Goal: Information Seeking & Learning: Learn about a topic

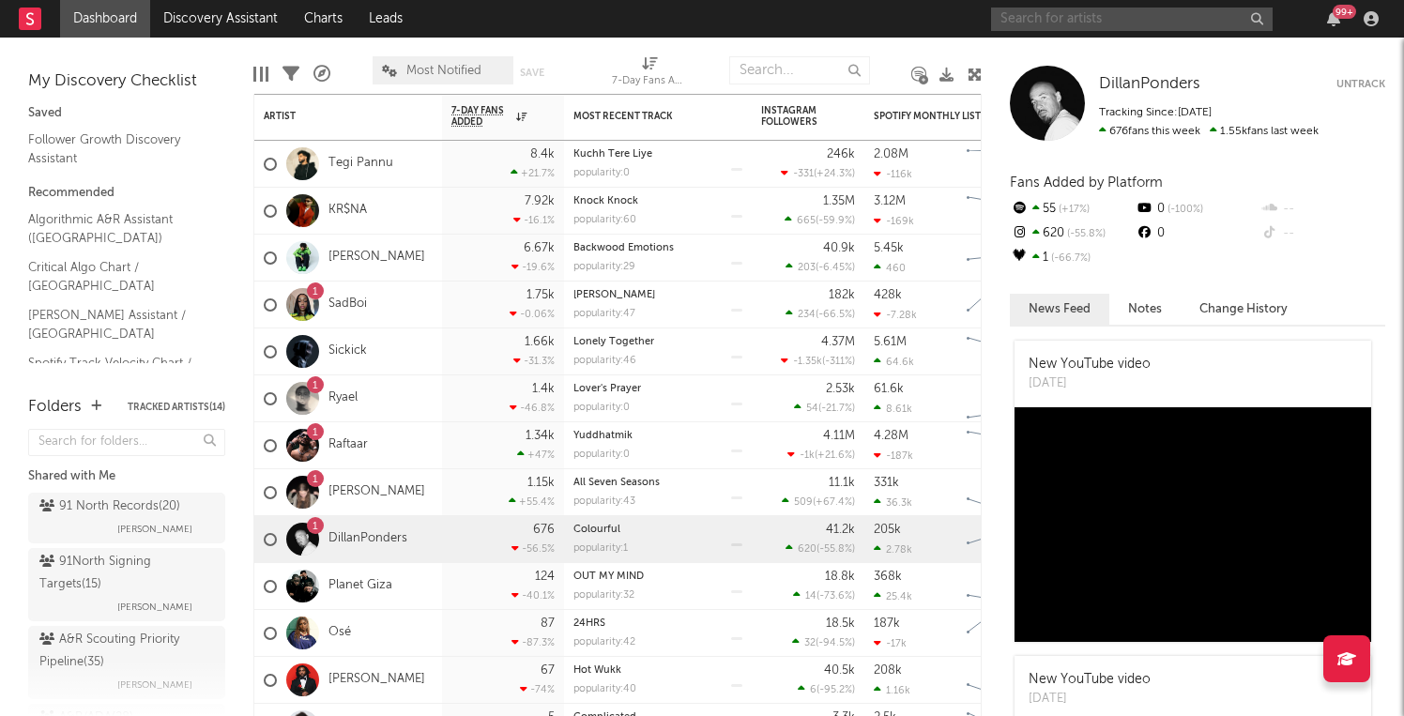
click at [1153, 26] on input "text" at bounding box center [1132, 19] width 282 height 23
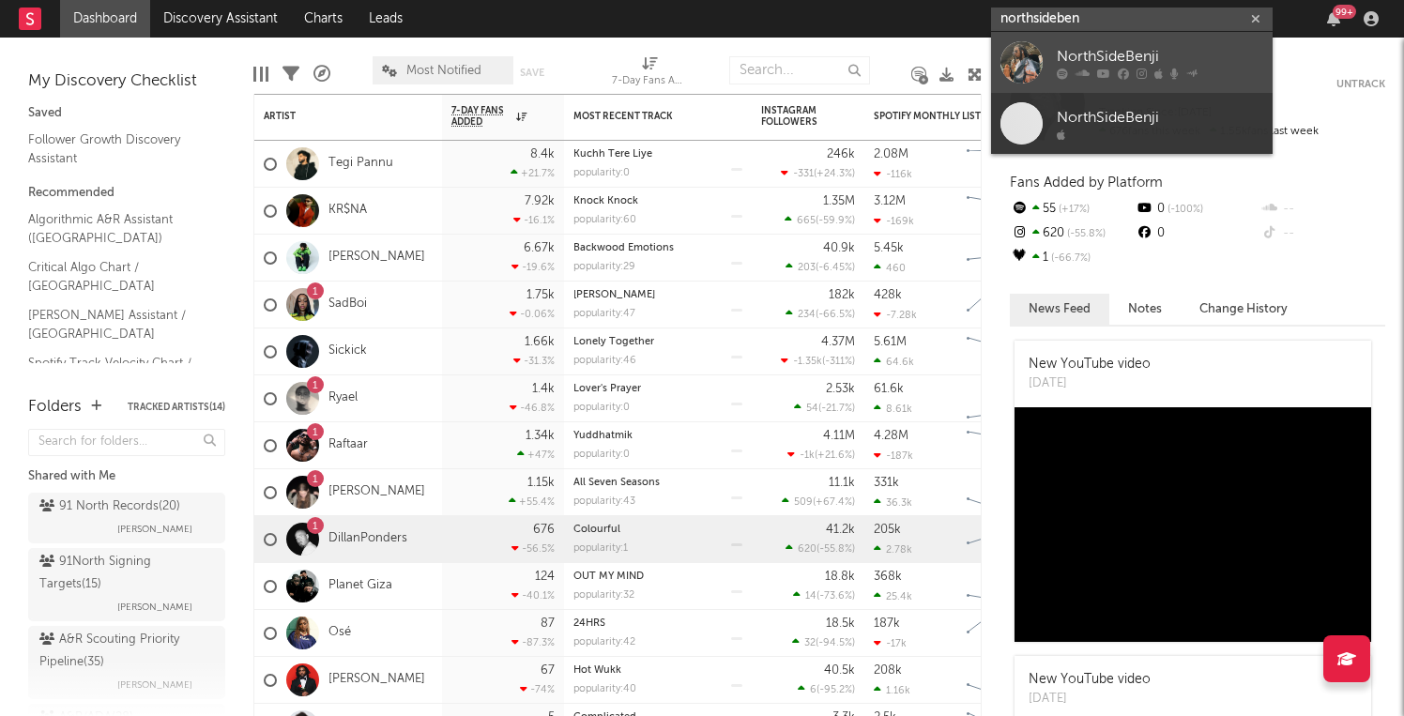
type input "northsideben"
click at [1146, 58] on div "NorthSideBenji" at bounding box center [1160, 56] width 206 height 23
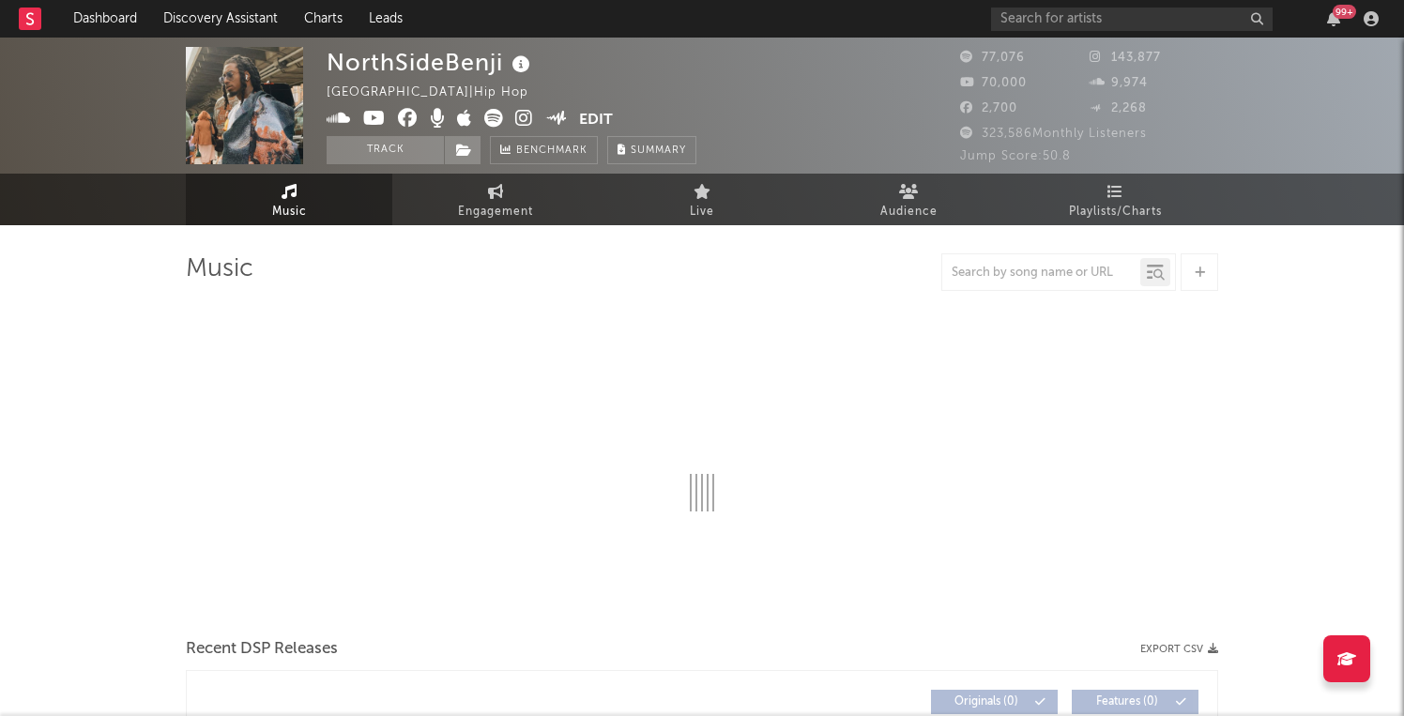
select select "6m"
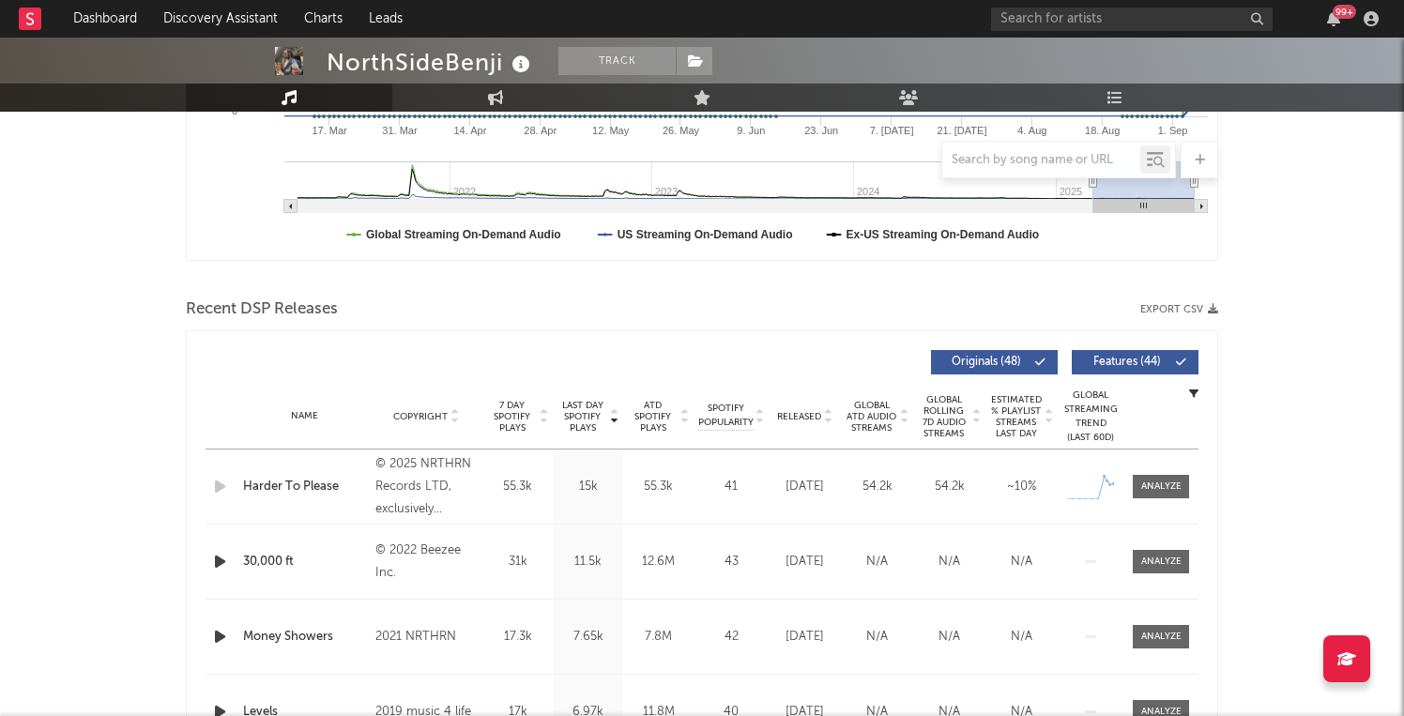
scroll to position [572, 0]
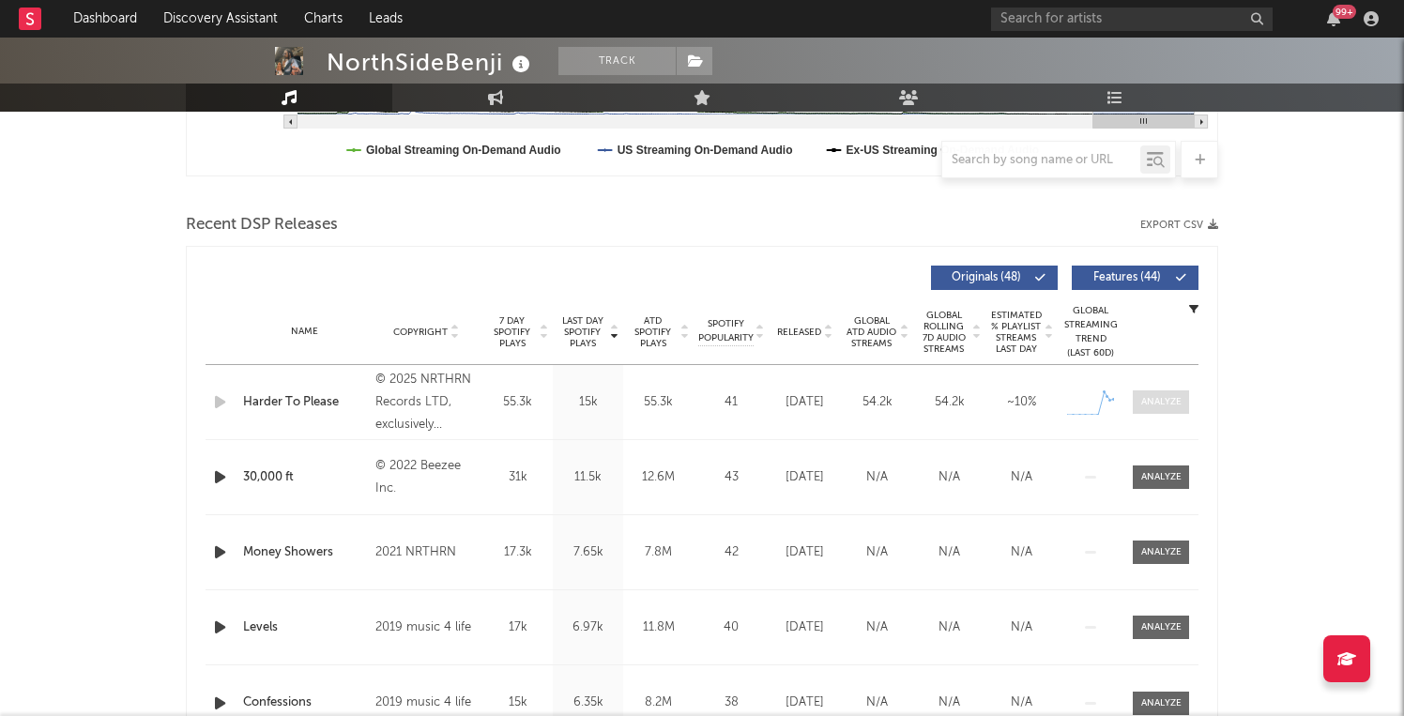
click at [1178, 397] on div at bounding box center [1161, 402] width 40 height 14
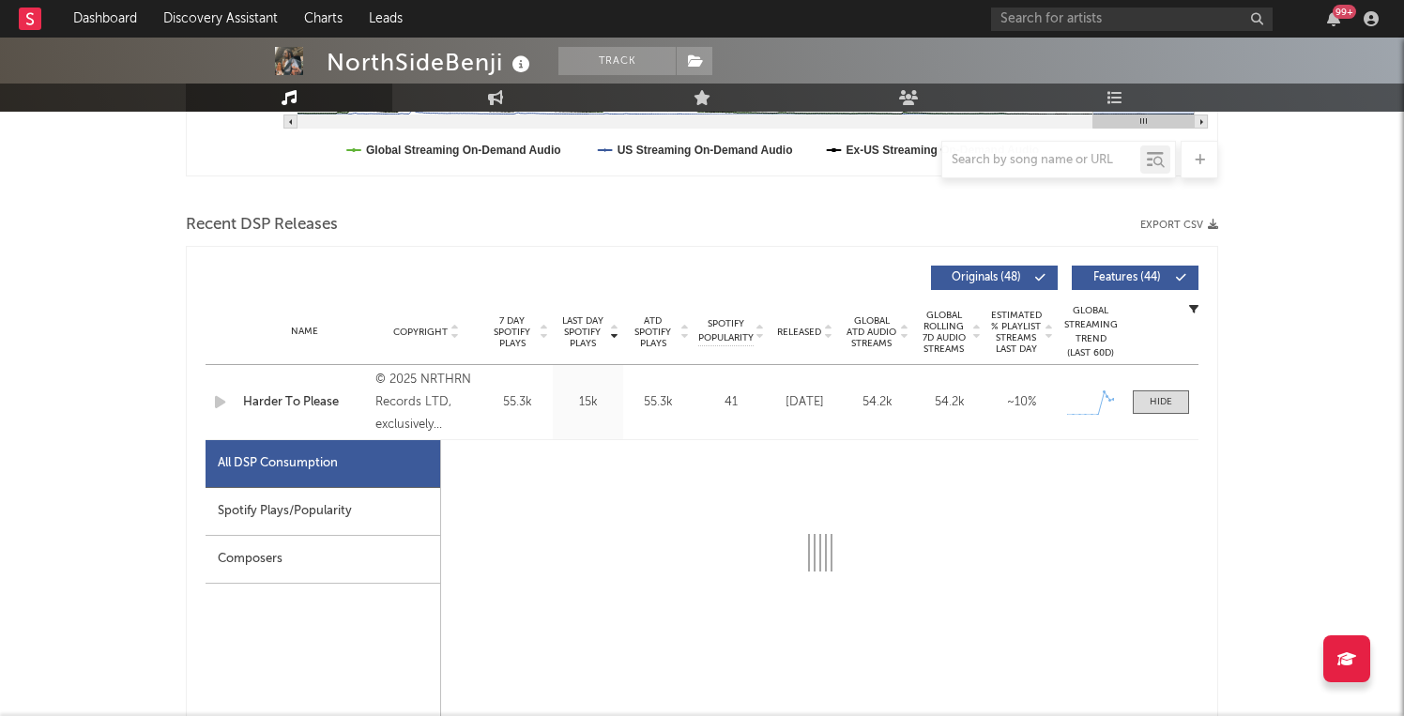
select select "1w"
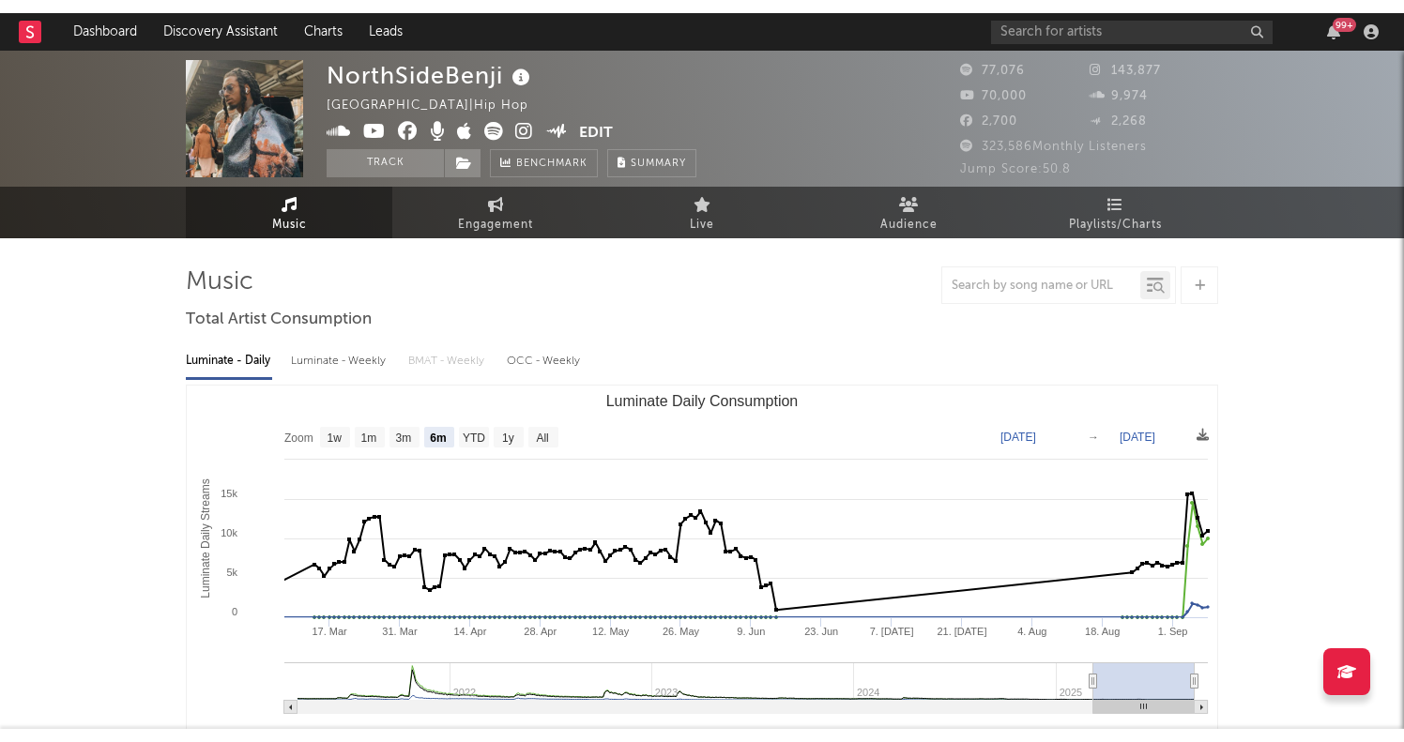
scroll to position [0, 0]
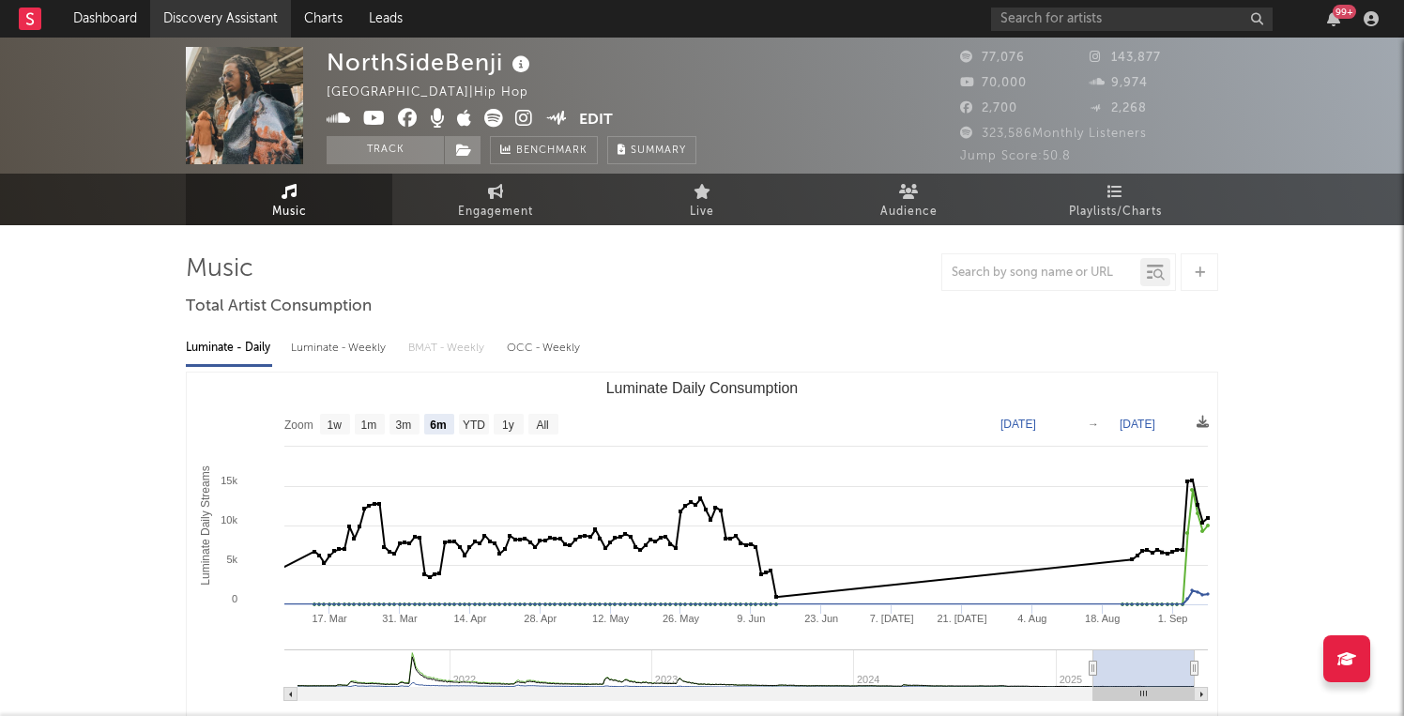
click at [199, 18] on link "Discovery Assistant" at bounding box center [220, 19] width 141 height 38
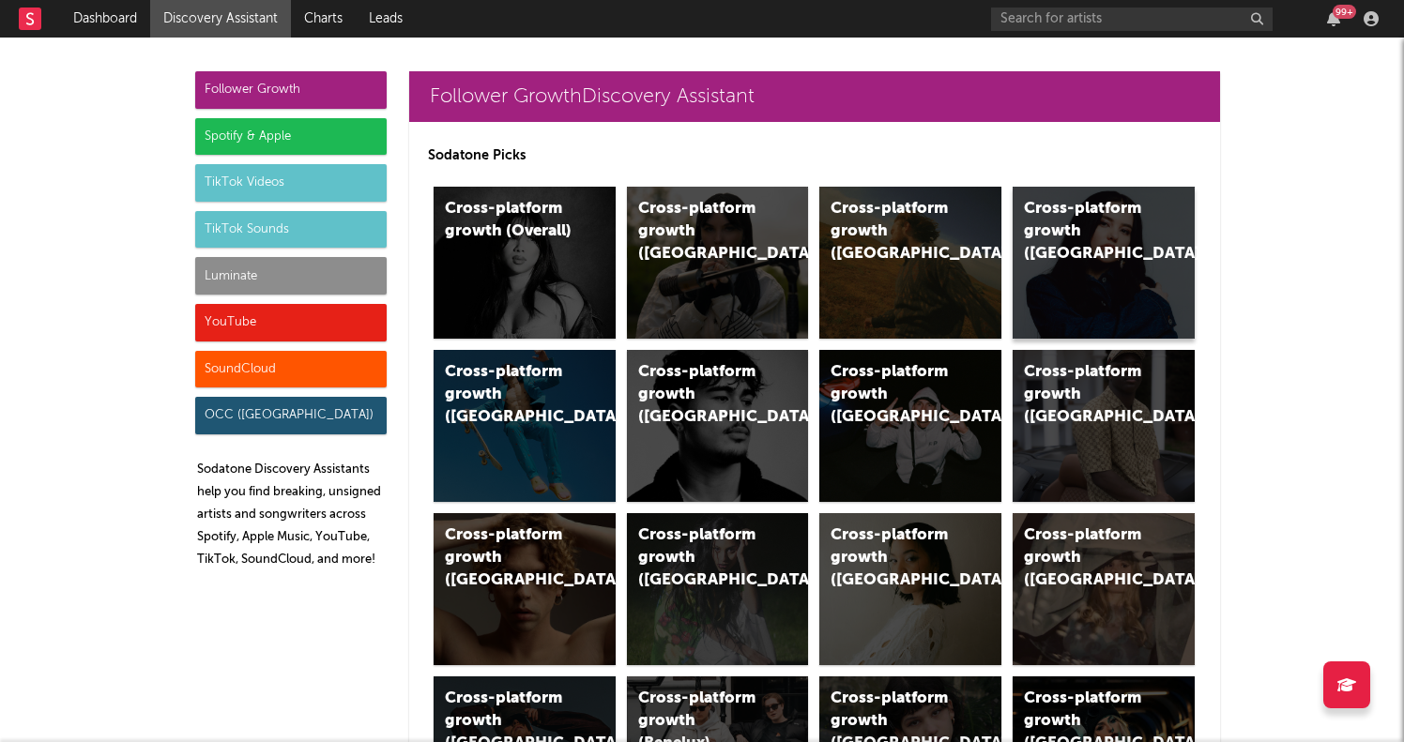
click at [1136, 279] on div "Cross-platform growth ([GEOGRAPHIC_DATA])" at bounding box center [1104, 263] width 182 height 152
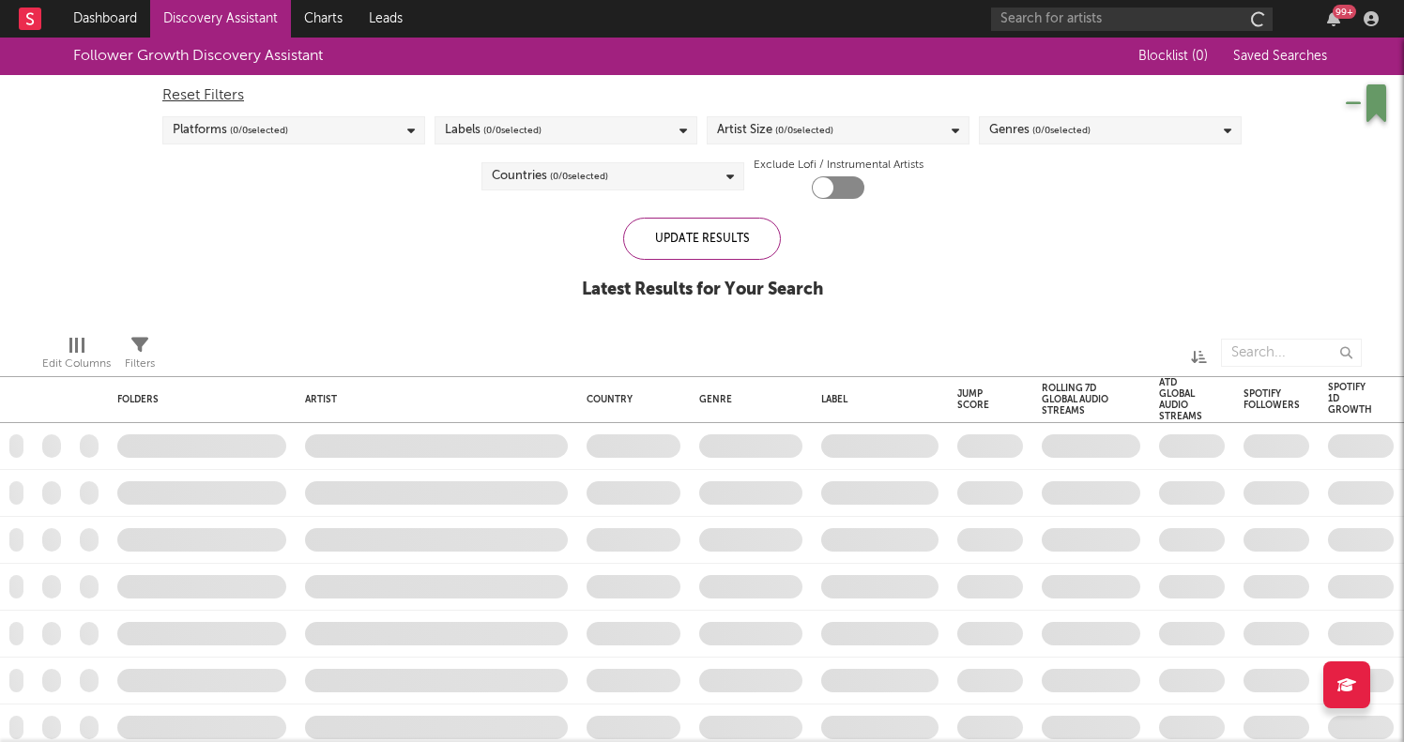
checkbox input "true"
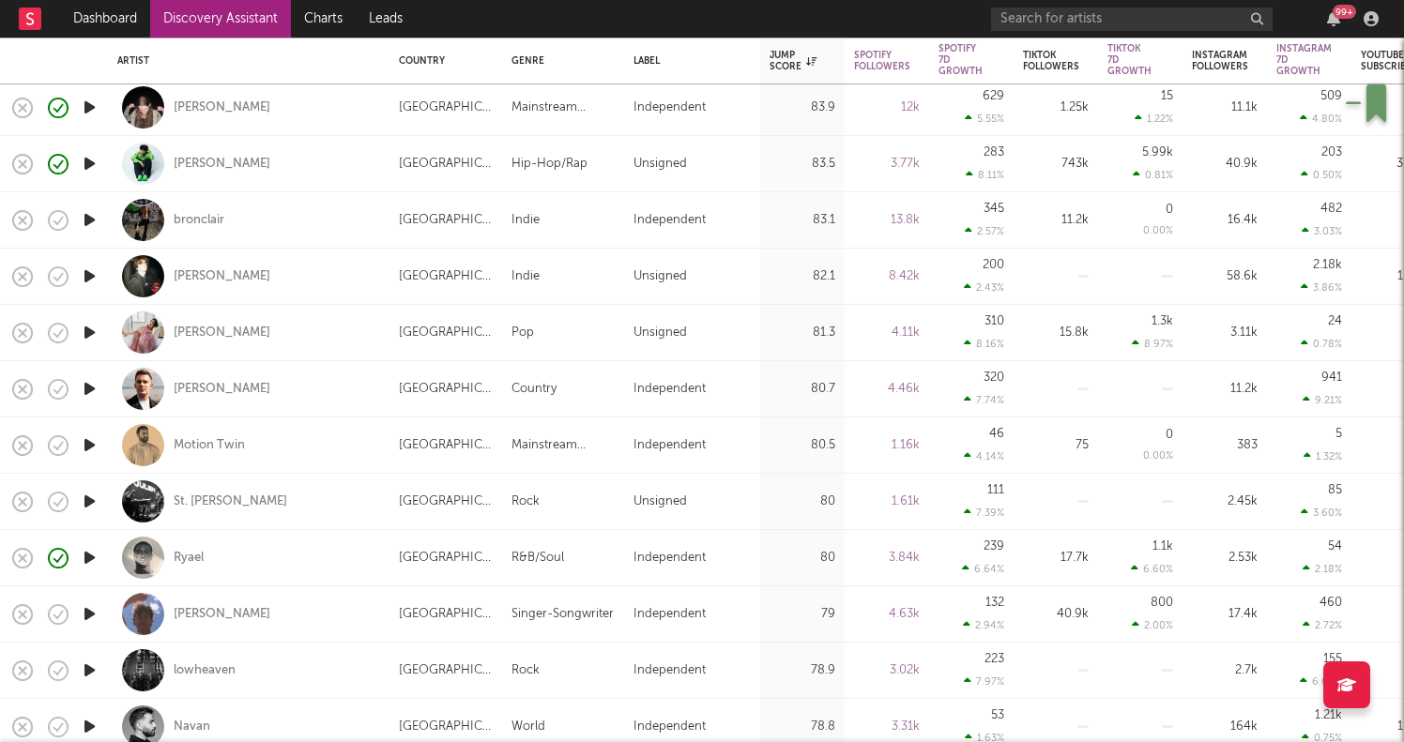
click at [95, 391] on icon "button" at bounding box center [90, 388] width 20 height 23
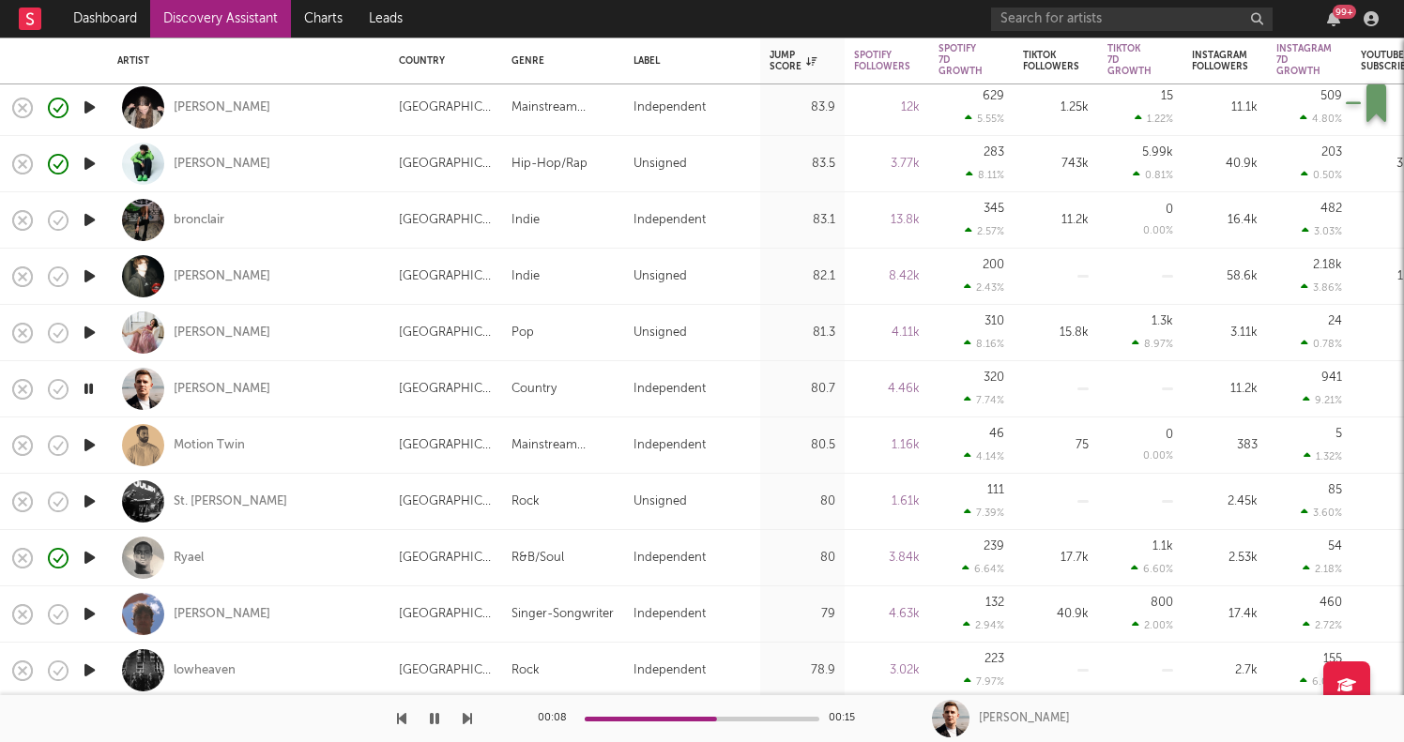
click at [86, 392] on icon "button" at bounding box center [89, 388] width 18 height 23
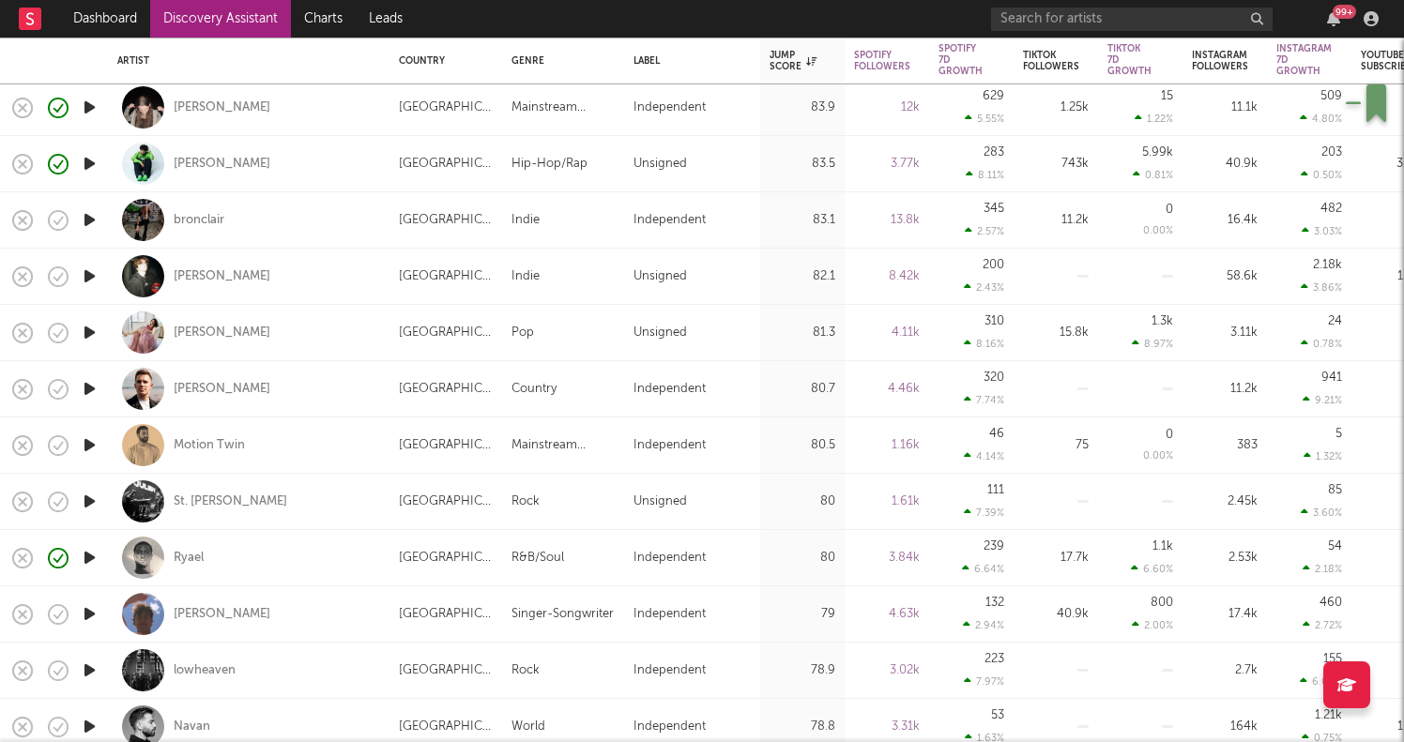
click at [83, 337] on icon "button" at bounding box center [90, 332] width 20 height 23
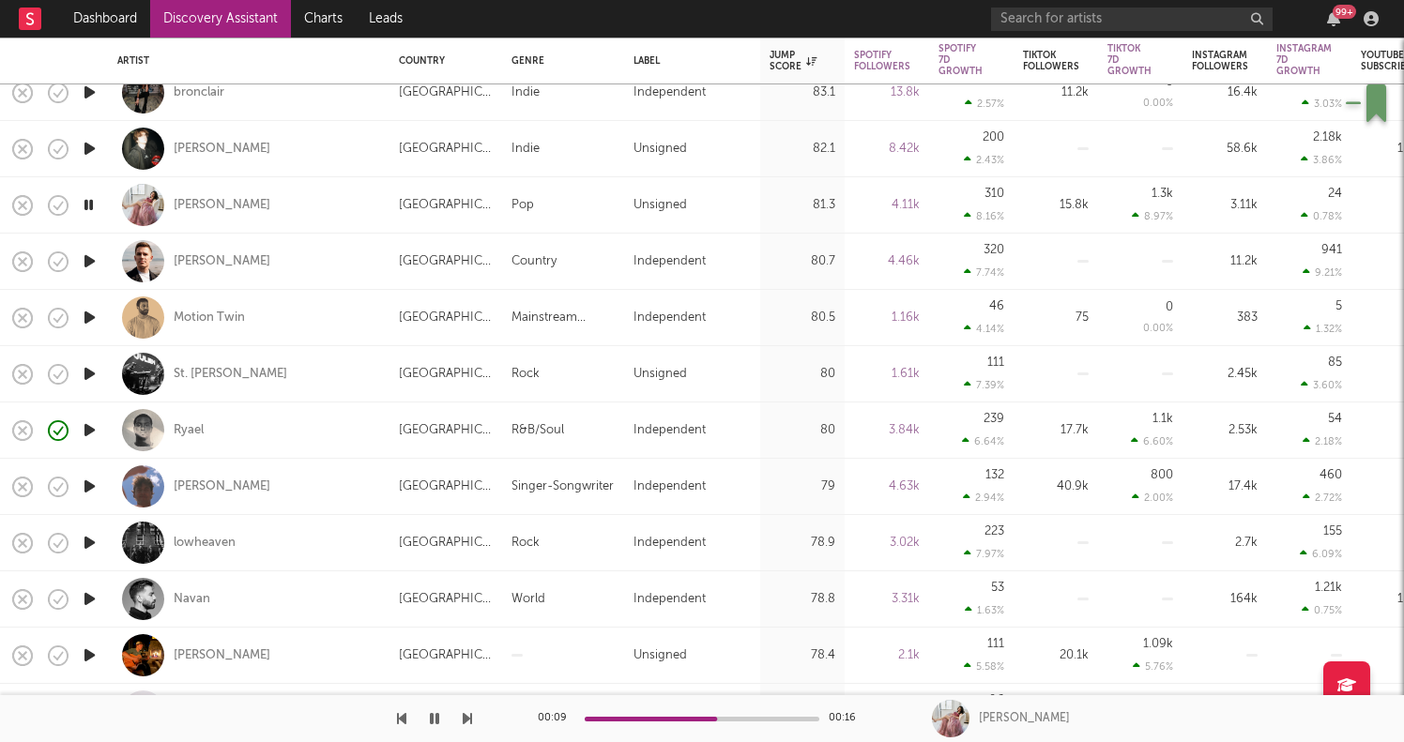
click at [93, 599] on icon "button" at bounding box center [90, 598] width 20 height 23
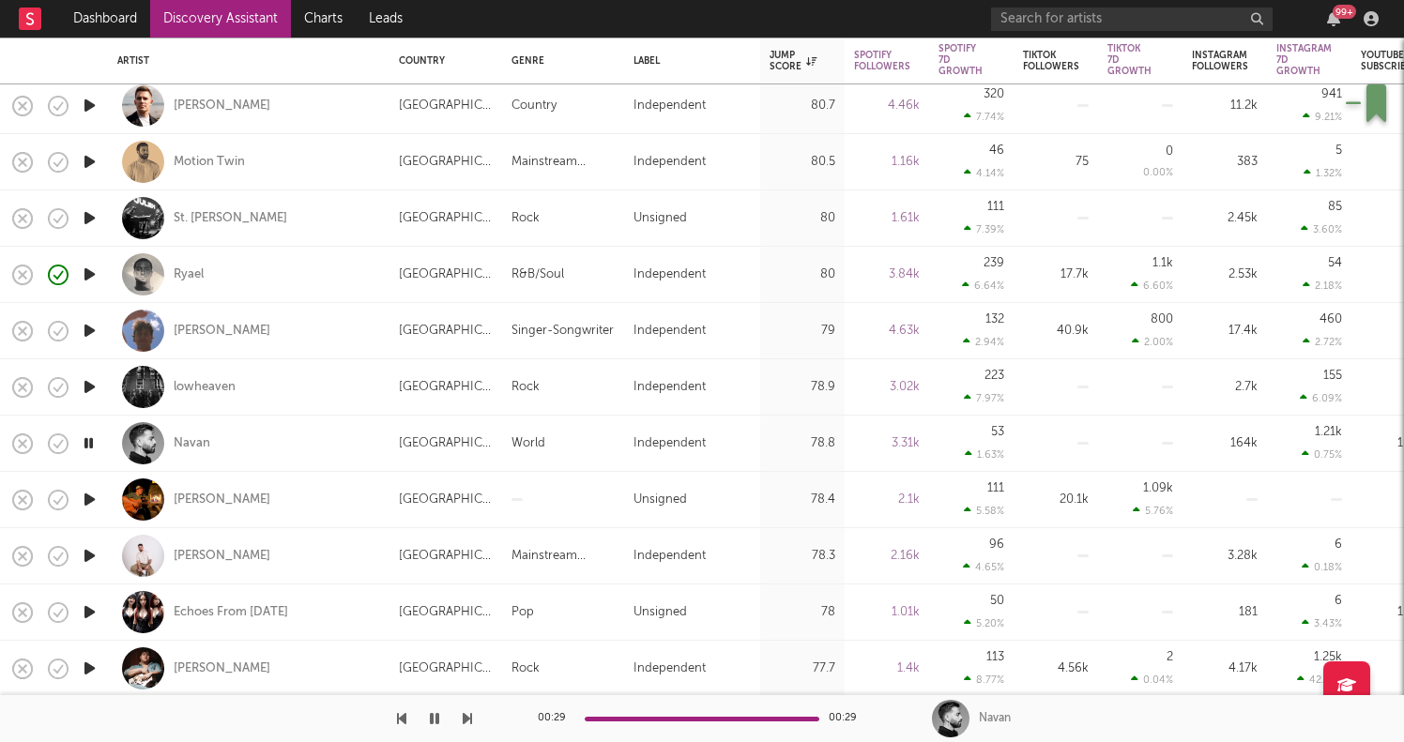
click at [85, 507] on icon "button" at bounding box center [90, 499] width 20 height 23
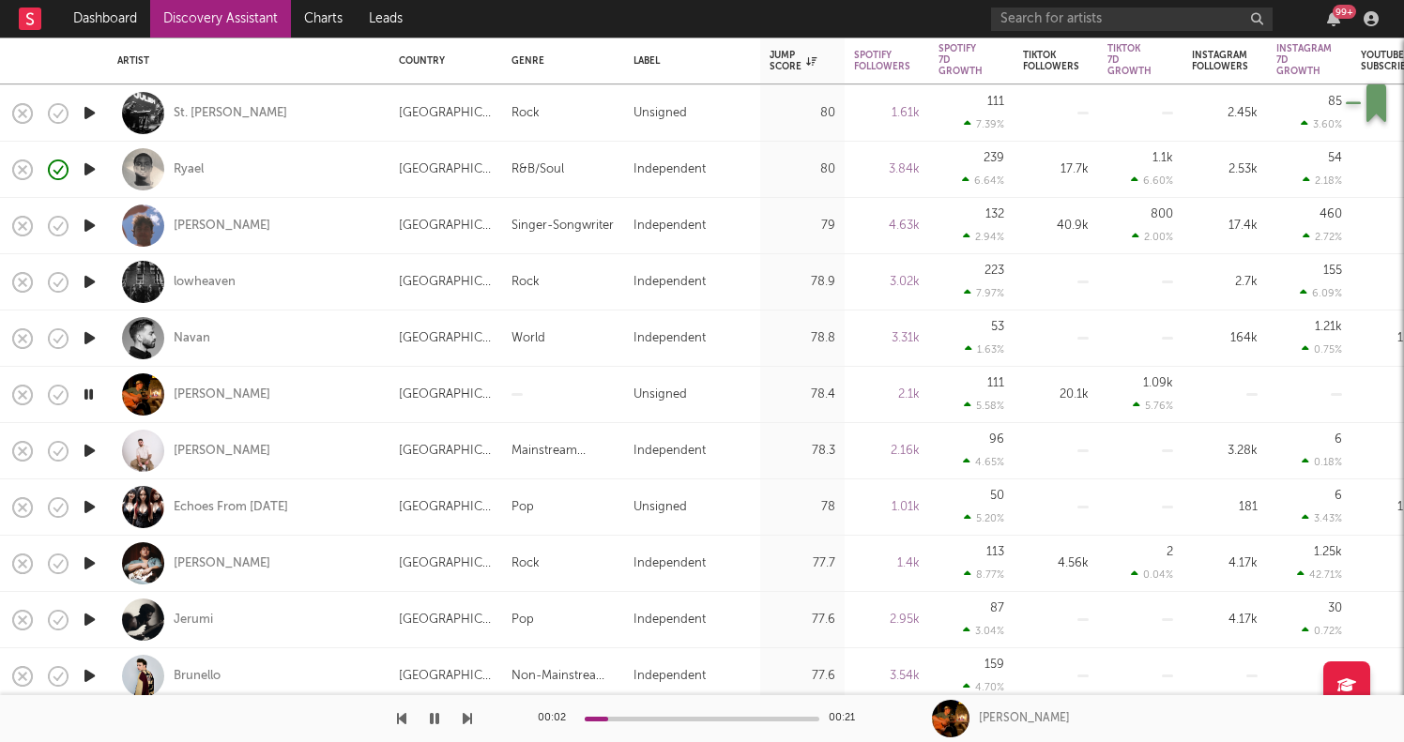
click at [89, 460] on icon "button" at bounding box center [90, 450] width 20 height 23
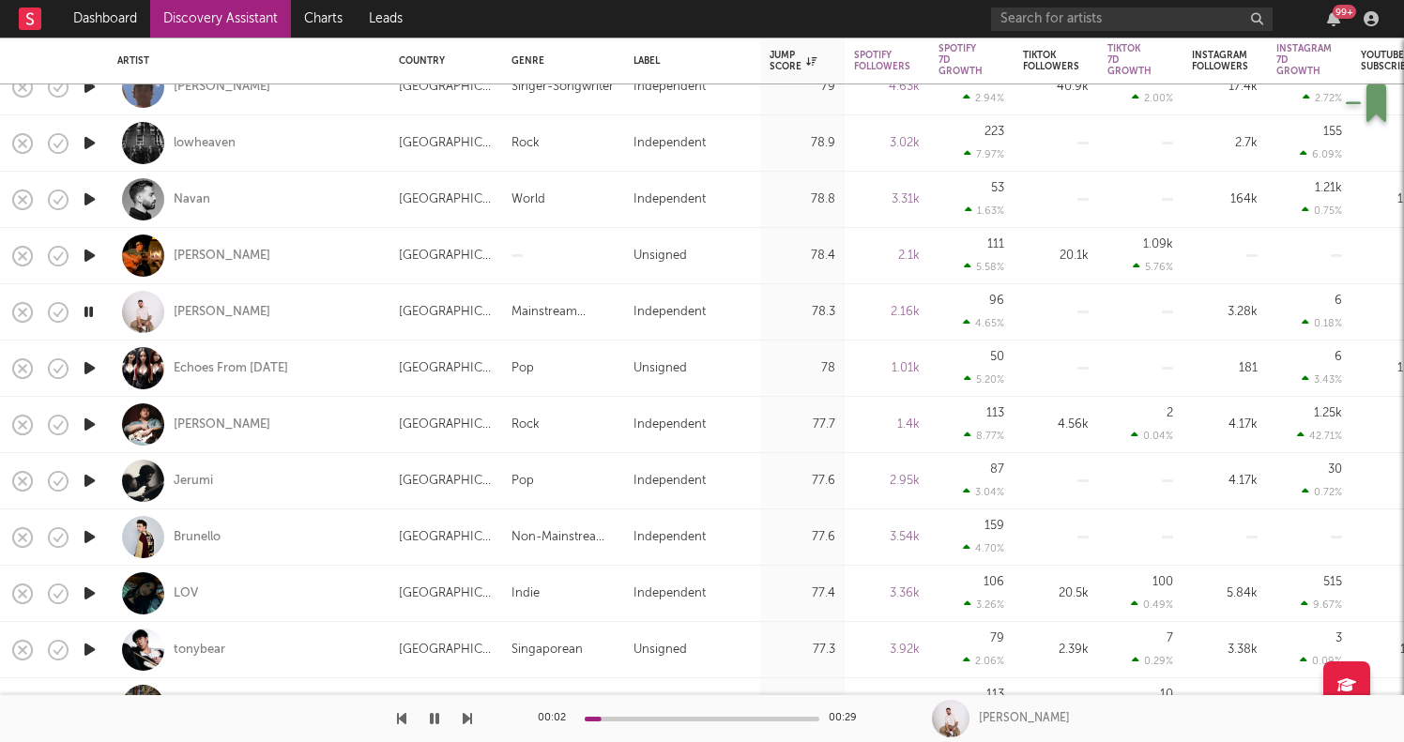
click at [80, 374] on icon "button" at bounding box center [90, 368] width 20 height 23
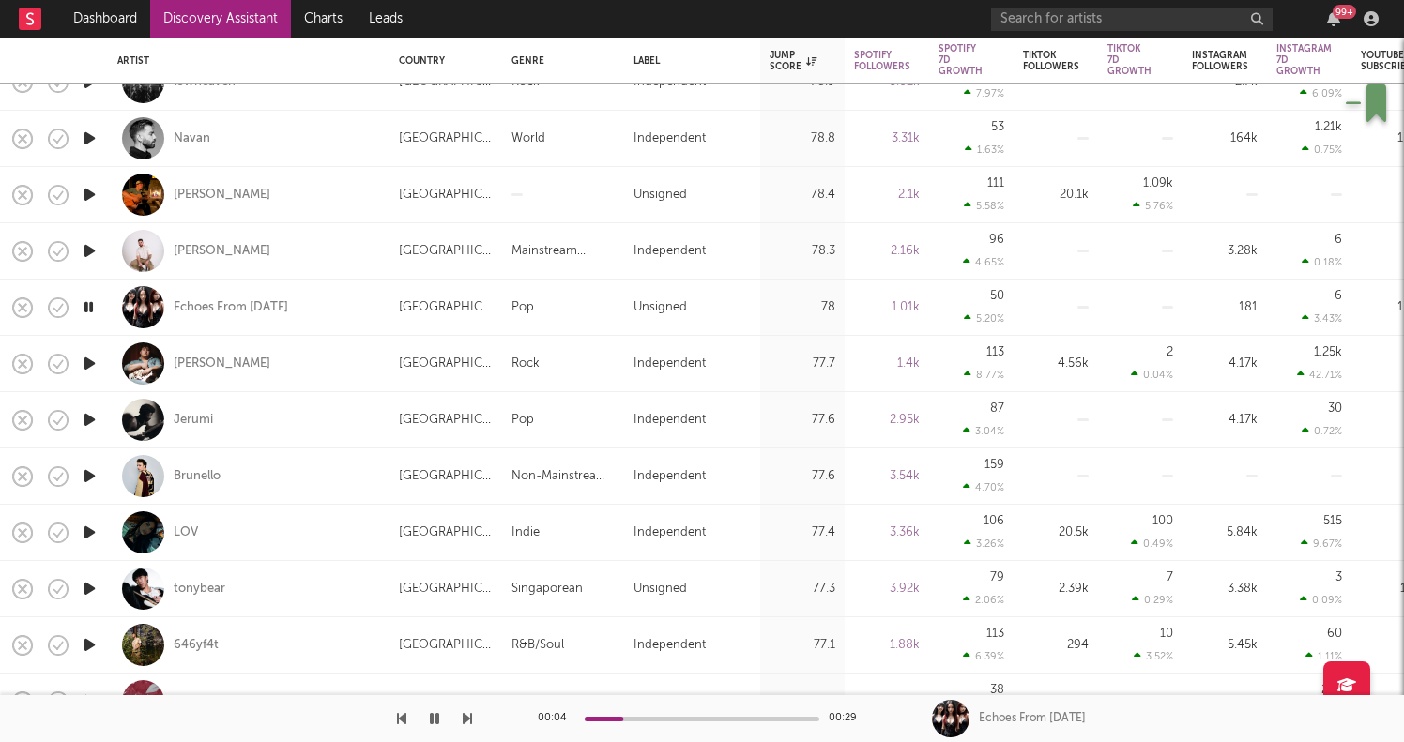
click at [84, 411] on icon "button" at bounding box center [90, 419] width 20 height 23
click at [84, 305] on icon "button" at bounding box center [90, 307] width 20 height 23
